Goal: Information Seeking & Learning: Learn about a topic

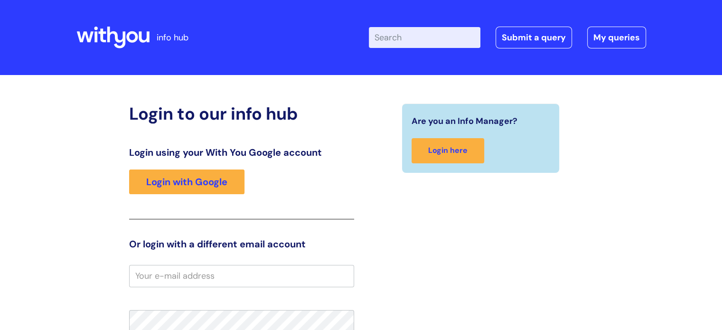
click at [204, 183] on link "Login with Google" at bounding box center [186, 182] width 115 height 25
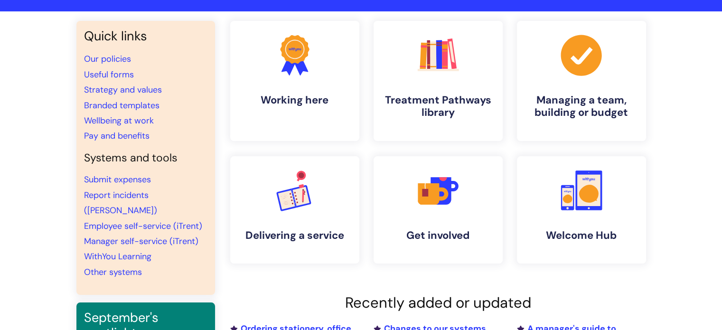
scroll to position [47, 0]
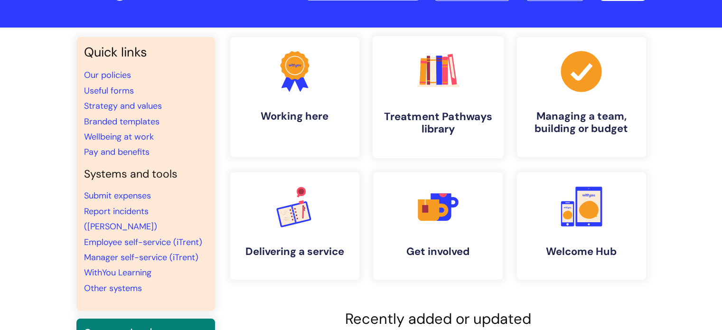
click at [434, 117] on h4 "Treatment Pathways library" at bounding box center [438, 123] width 116 height 26
